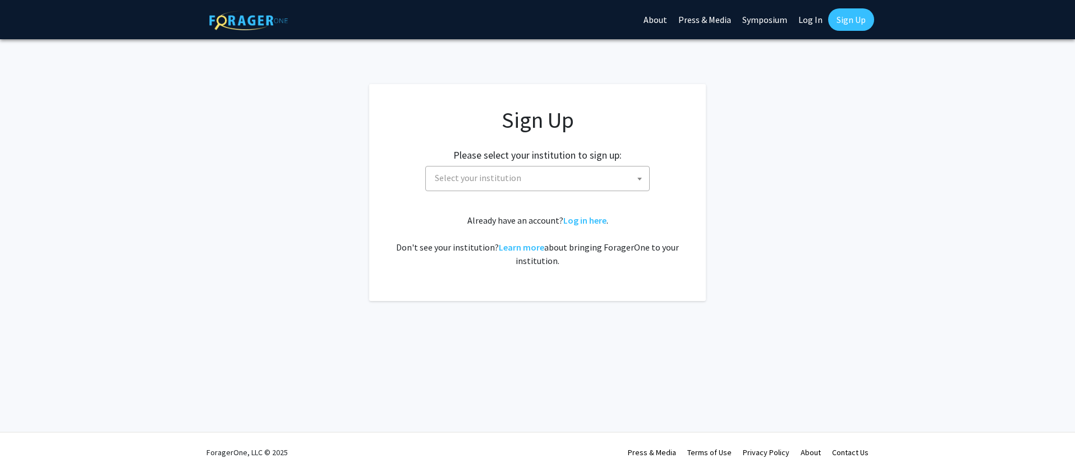
click at [499, 180] on span "Select your institution" at bounding box center [478, 177] width 86 height 11
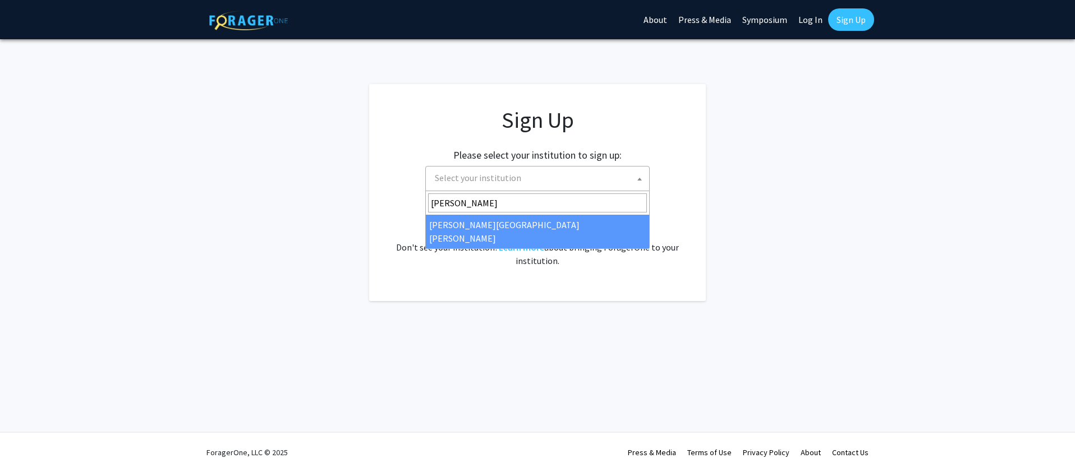
type input "[PERSON_NAME]"
select select "1"
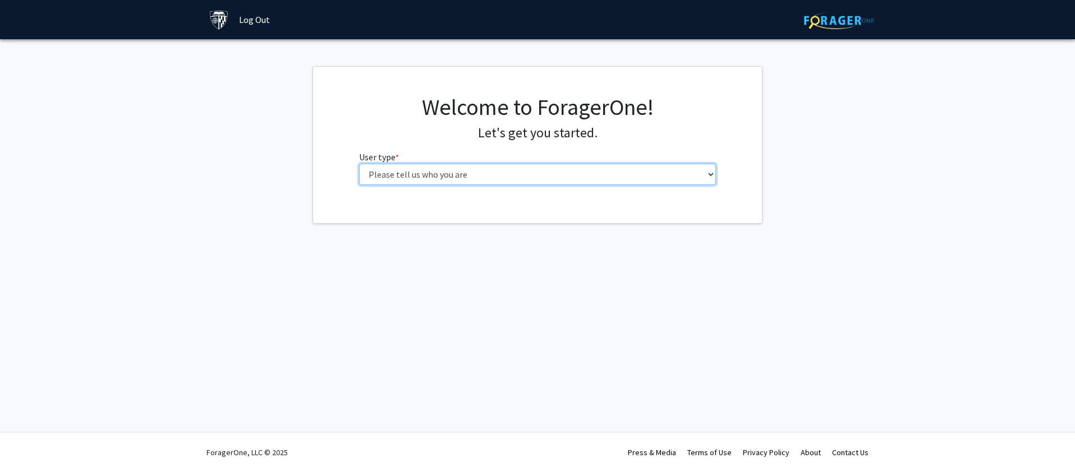
select select "2: masters"
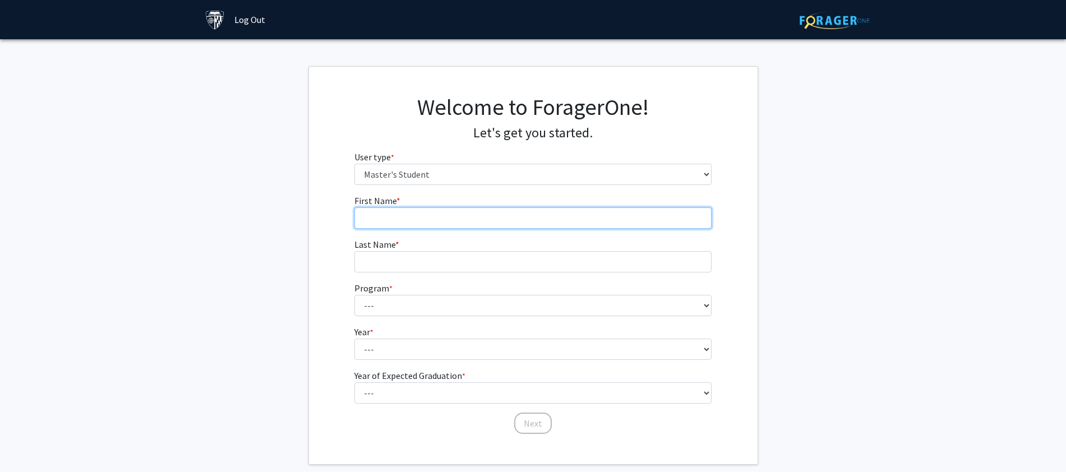
click at [483, 220] on input "First Name * required" at bounding box center [532, 218] width 357 height 21
type input "Leah"
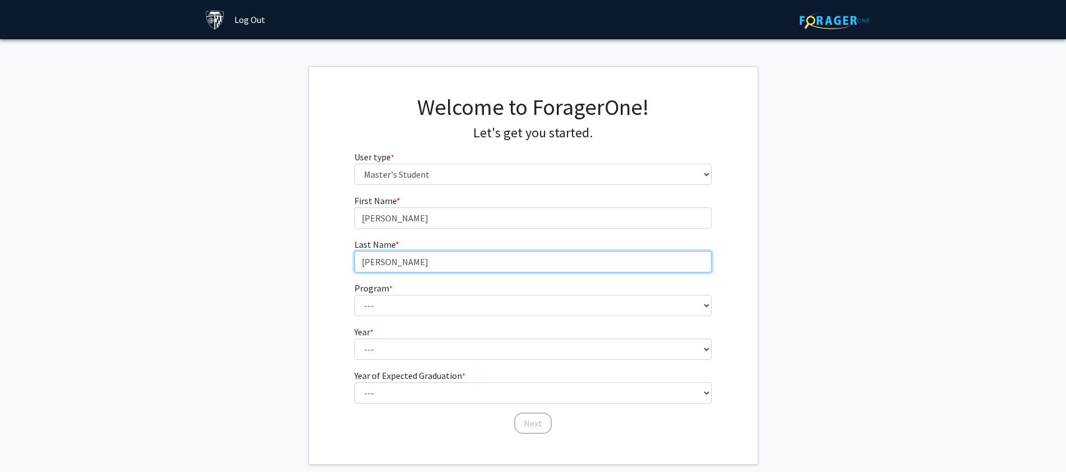
type input "Goodloe"
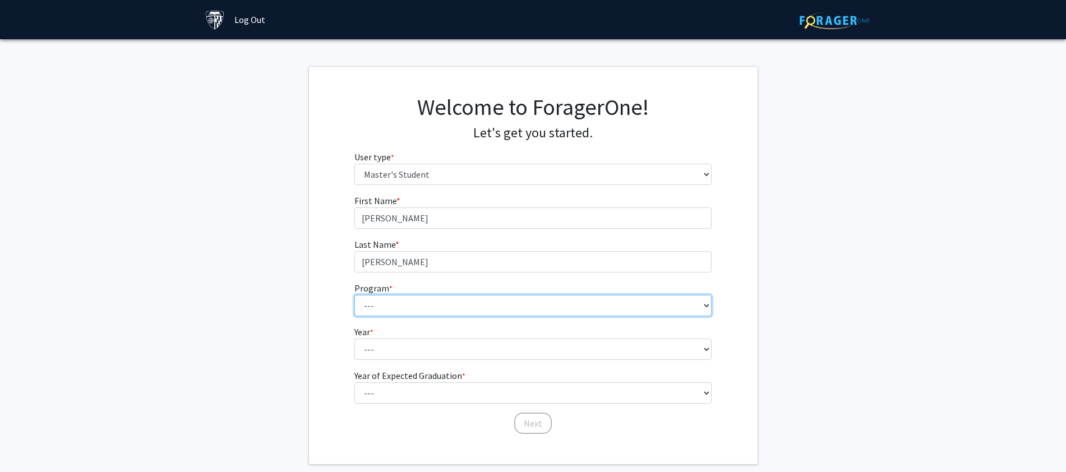
select select "142: 141"
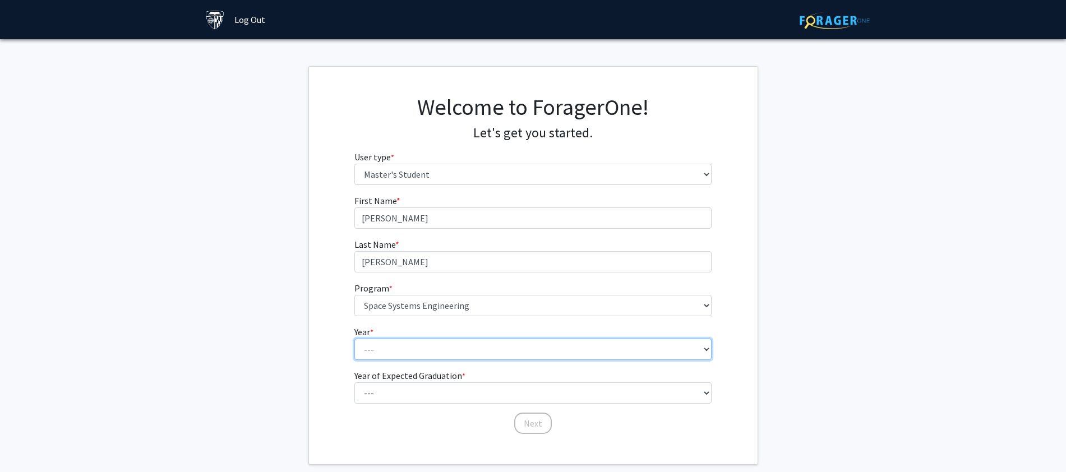
select select "1: first_year"
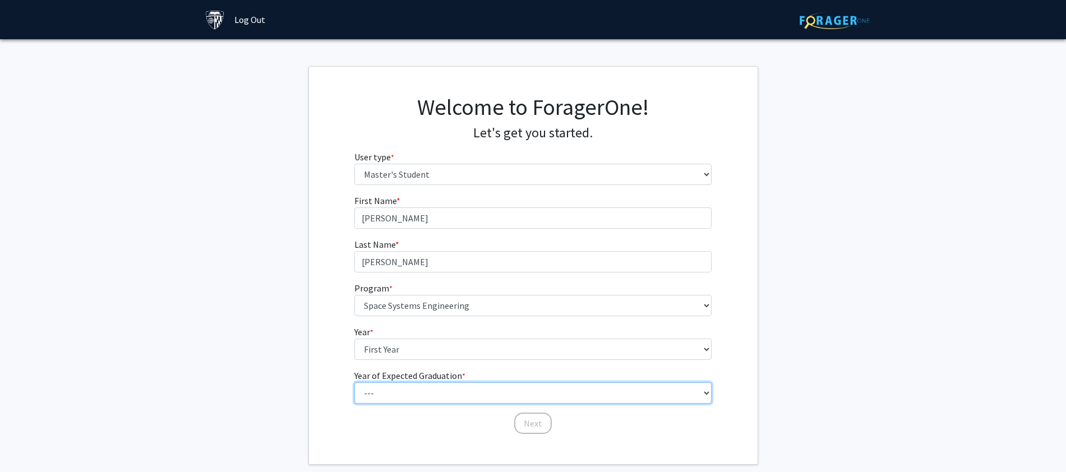
select select "3: 2027"
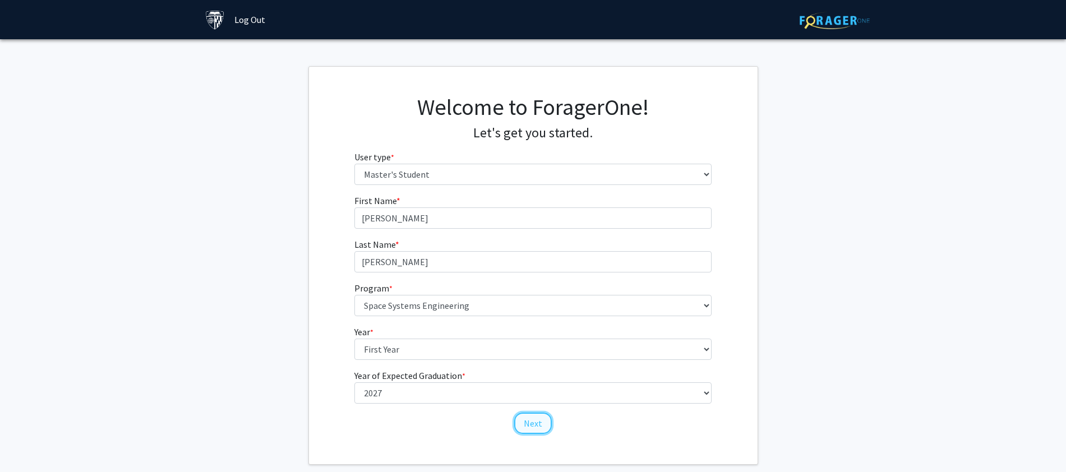
click at [545, 424] on button "Next" at bounding box center [533, 423] width 38 height 21
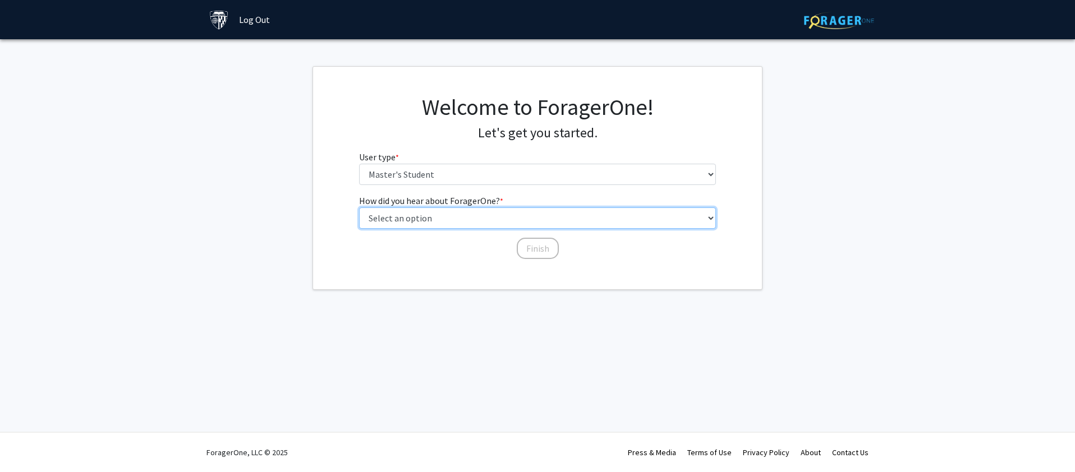
select select "3: university_website"
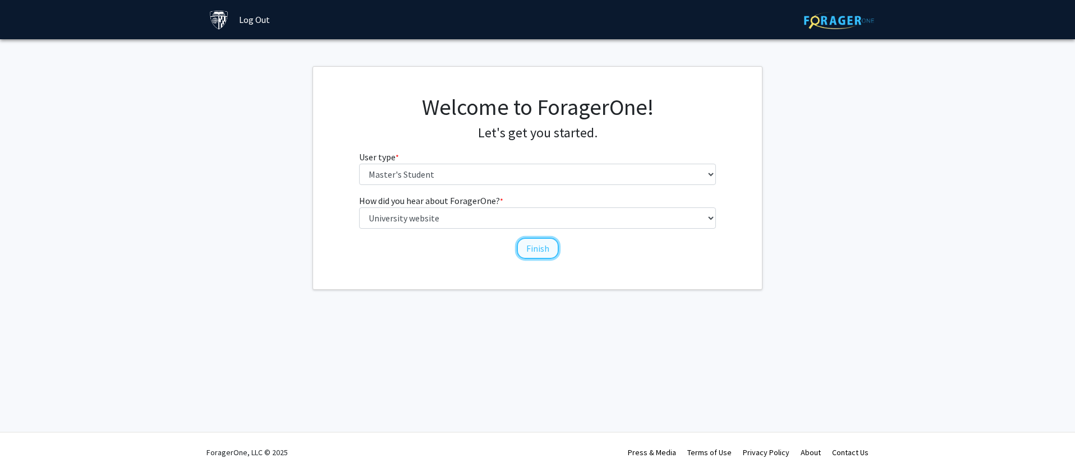
click at [550, 256] on button "Finish" at bounding box center [538, 248] width 42 height 21
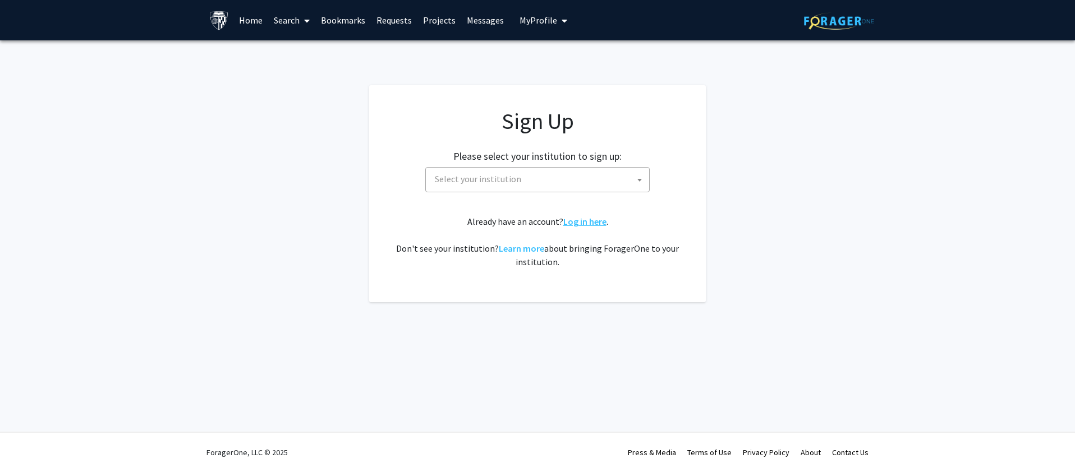
click at [566, 220] on link "Log in here" at bounding box center [584, 221] width 43 height 11
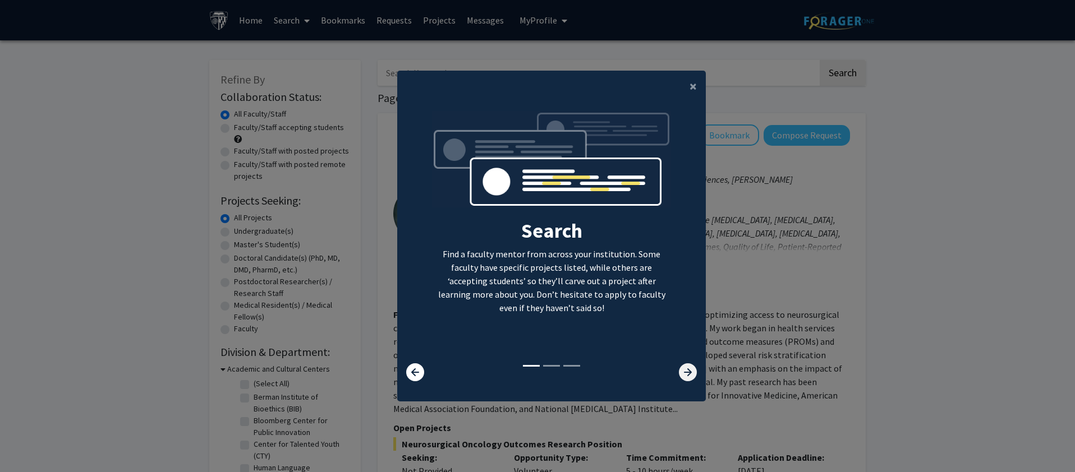
click at [680, 372] on icon at bounding box center [688, 372] width 18 height 18
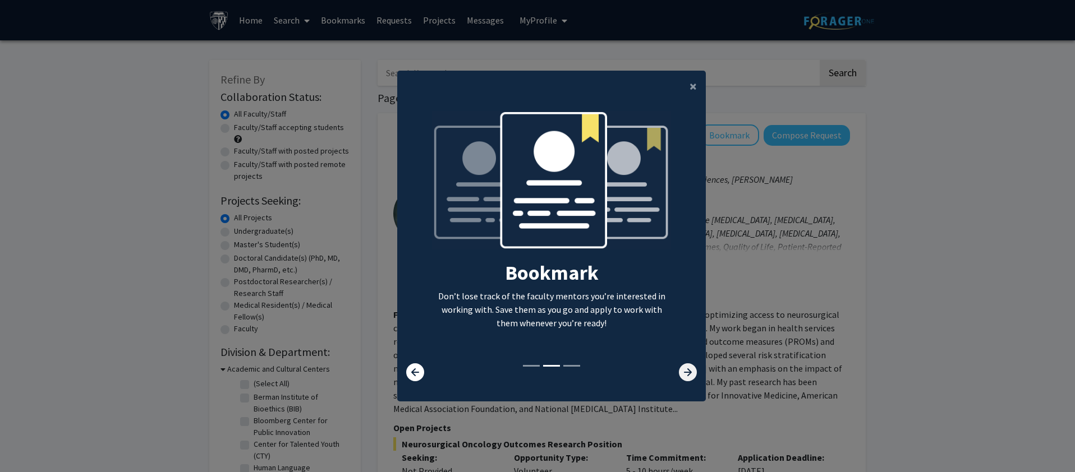
click at [680, 372] on icon at bounding box center [688, 372] width 18 height 18
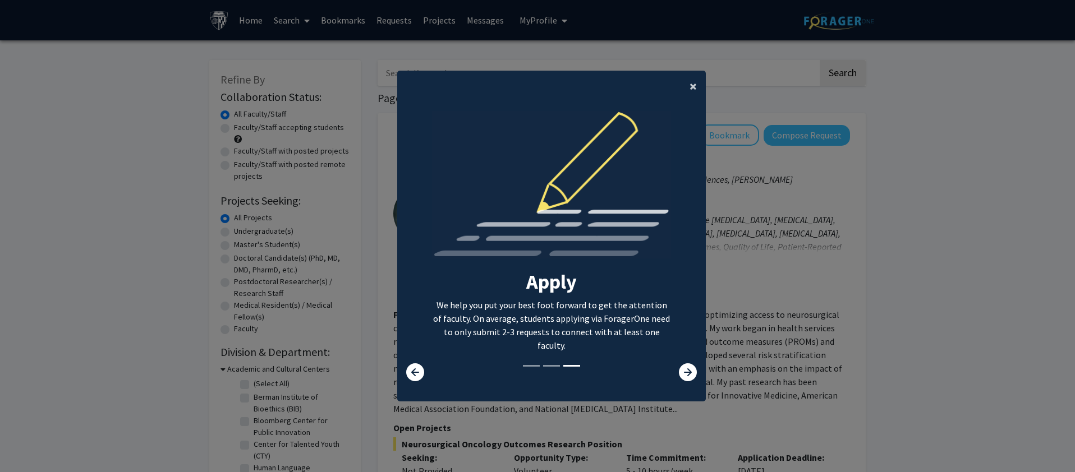
click at [681, 89] on button "×" at bounding box center [692, 86] width 25 height 31
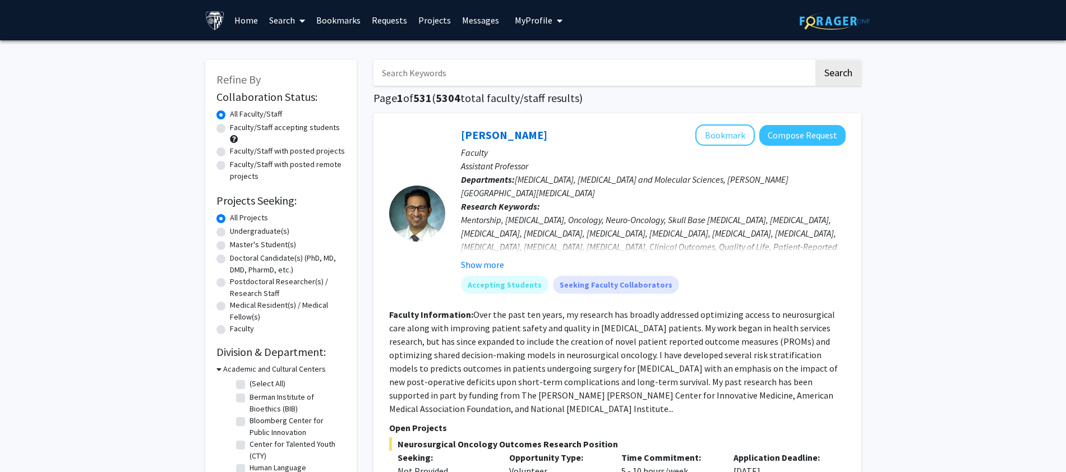
click at [541, 14] on button "My Profile" at bounding box center [538, 20] width 54 height 40
click at [556, 66] on span "View Profile" at bounding box center [585, 64] width 68 height 12
